Goal: Task Accomplishment & Management: Complete application form

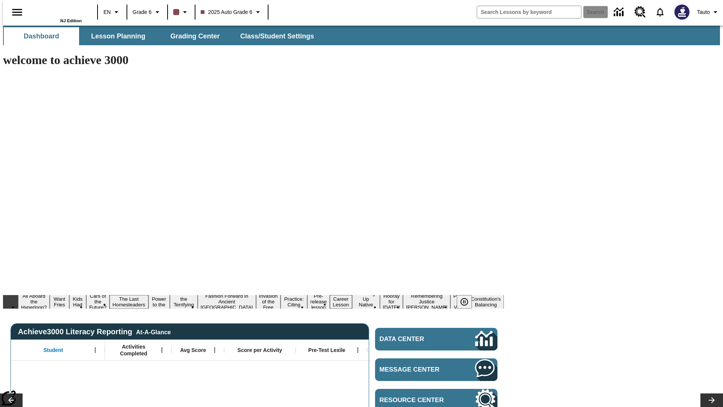
type input "-1"
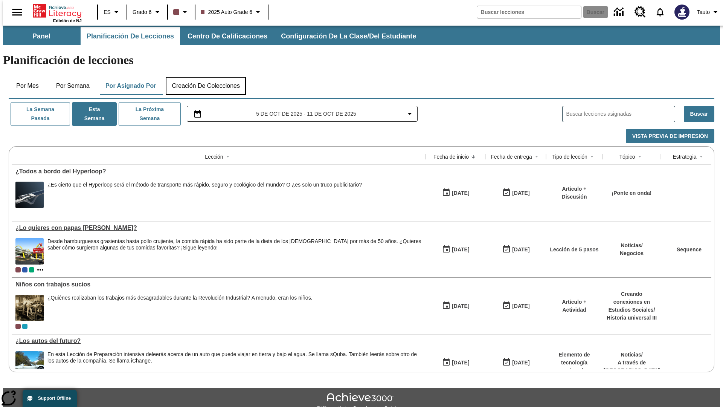
click at [204, 77] on button "Creación de colecciones" at bounding box center [206, 86] width 80 height 18
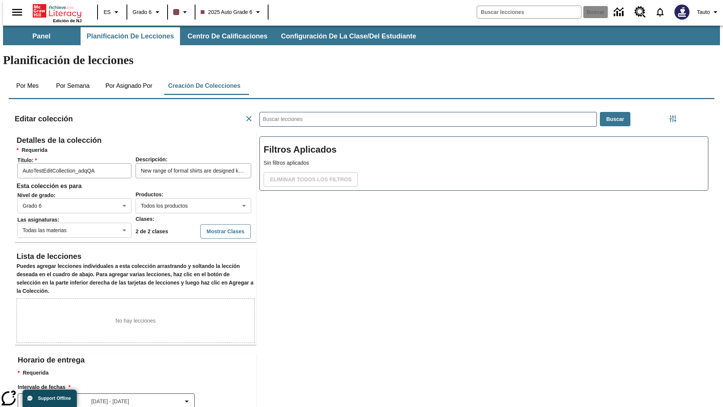
scroll to position [0, 0]
click at [210, 224] on button "Mostrar Clases" at bounding box center [225, 231] width 50 height 15
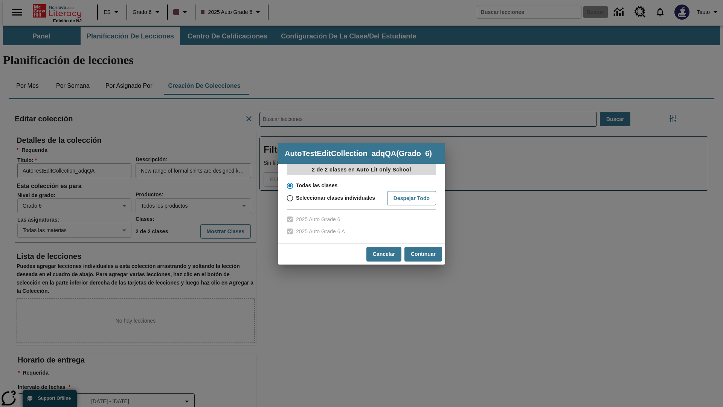
click at [289, 198] on input "Seleccionar clases individuales" at bounding box center [289, 198] width 13 height 11
radio input "true"
checkbox input "false"
click at [289, 219] on input "2025 Auto Grade 6" at bounding box center [289, 219] width 13 height 12
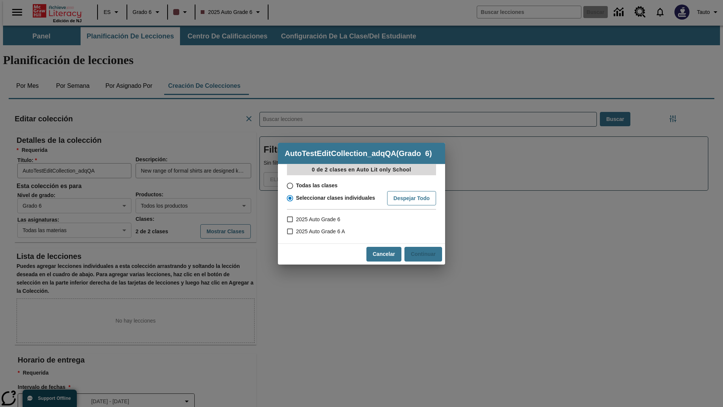
checkbox input "true"
click at [423, 254] on button "Continuar" at bounding box center [423, 254] width 38 height 15
radio input "false"
radio input "true"
checkbox input "false"
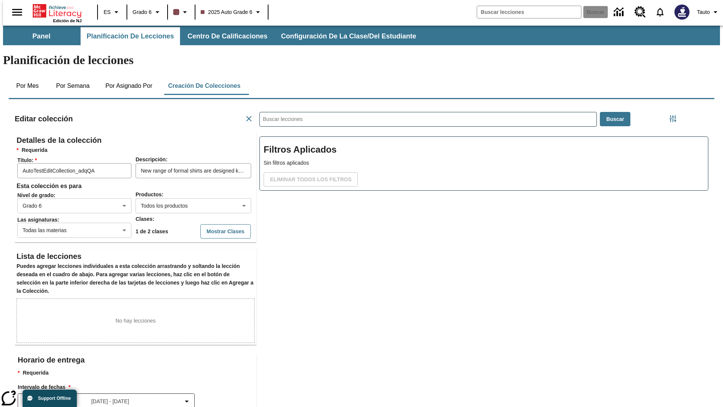
click at [68, 204] on body "Saltar al contenido principal Edición de NJ ES Grado 6 2025 Auto Grade 6 Buscar…" at bounding box center [361, 262] width 717 height 472
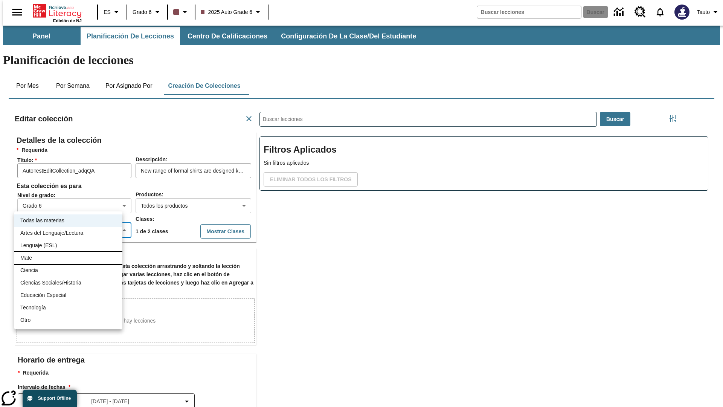
click at [68, 257] on li "Mate" at bounding box center [68, 257] width 108 height 12
type input "3"
